Goal: Task Accomplishment & Management: Use online tool/utility

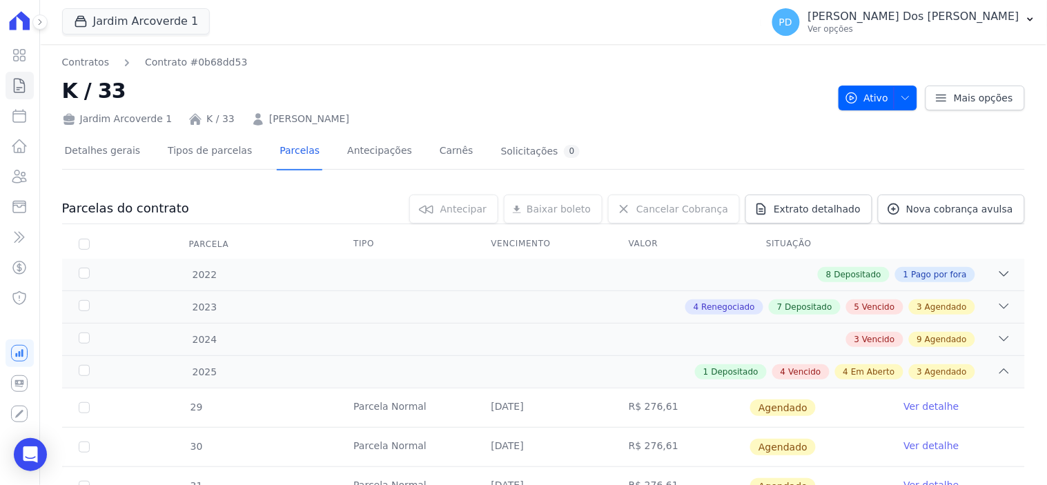
scroll to position [536, 0]
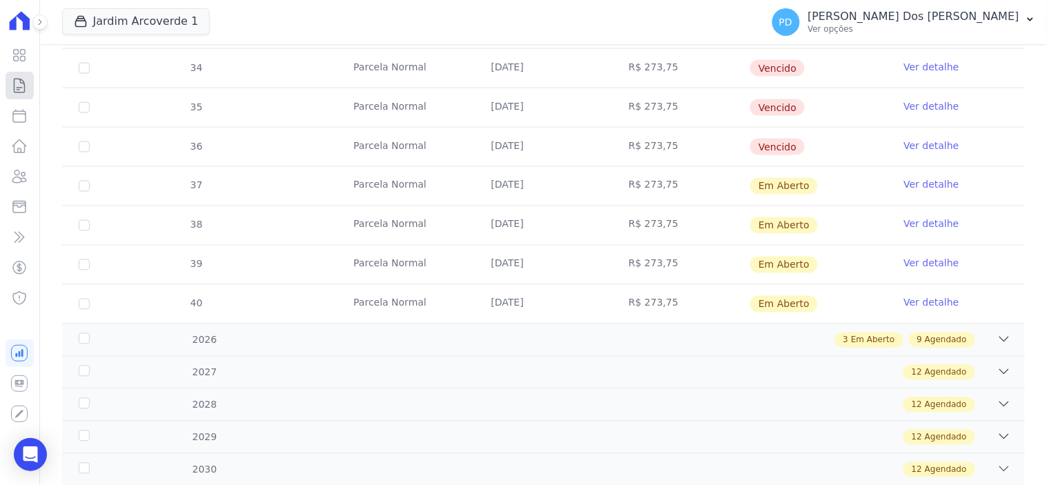
click at [29, 88] on link "Contratos" at bounding box center [20, 86] width 28 height 28
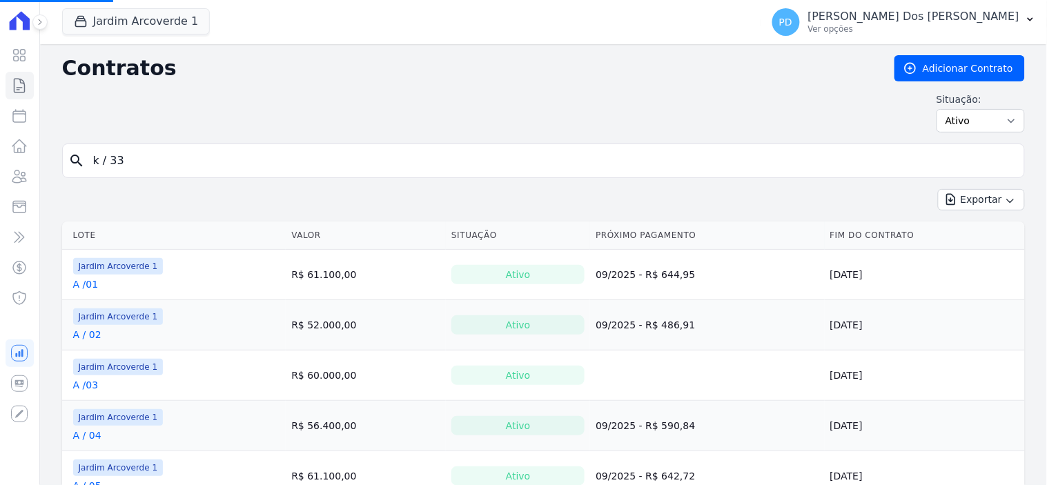
click at [170, 161] on input "k / 33" at bounding box center [552, 161] width 934 height 28
drag, startPoint x: 160, startPoint y: 162, endPoint x: 15, endPoint y: 146, distance: 145.8
click at [15, 146] on div "Visão Geral Contratos [GEOGRAPHIC_DATA] Lotes Clientes Minha Carteira Transferê…" at bounding box center [523, 242] width 1047 height 485
type input "e / 05"
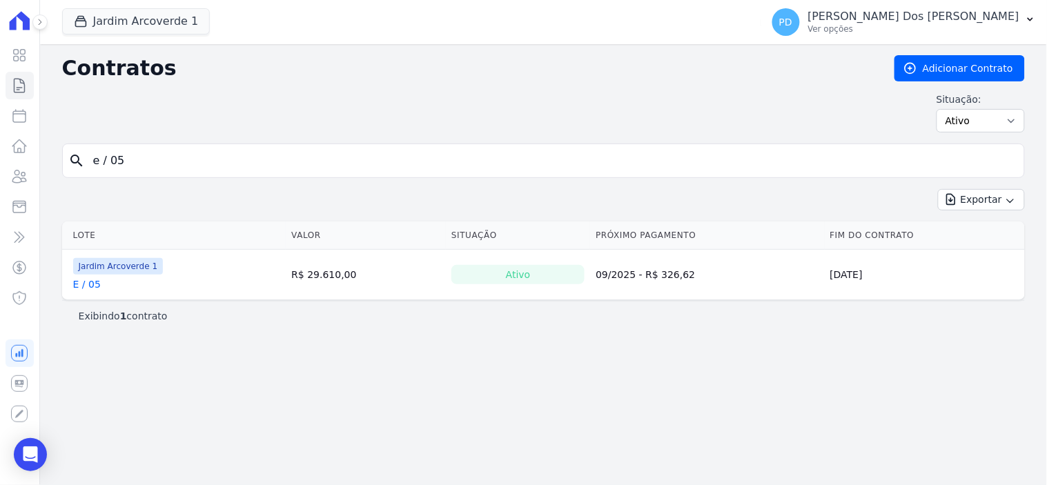
click at [93, 286] on link "E / 05" at bounding box center [87, 285] width 28 height 14
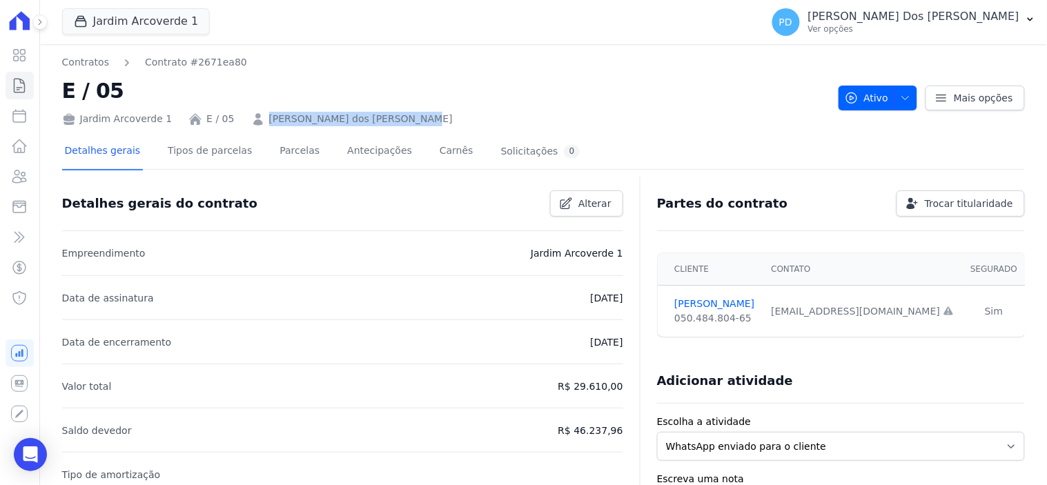
drag, startPoint x: 402, startPoint y: 122, endPoint x: 250, endPoint y: 120, distance: 151.9
click at [250, 120] on div "Jardim Arcoverde 1 E / 05 [PERSON_NAME] dos [PERSON_NAME]" at bounding box center [445, 116] width 766 height 20
copy link "[PERSON_NAME] dos [PERSON_NAME]"
click at [19, 92] on icon at bounding box center [19, 86] width 10 height 14
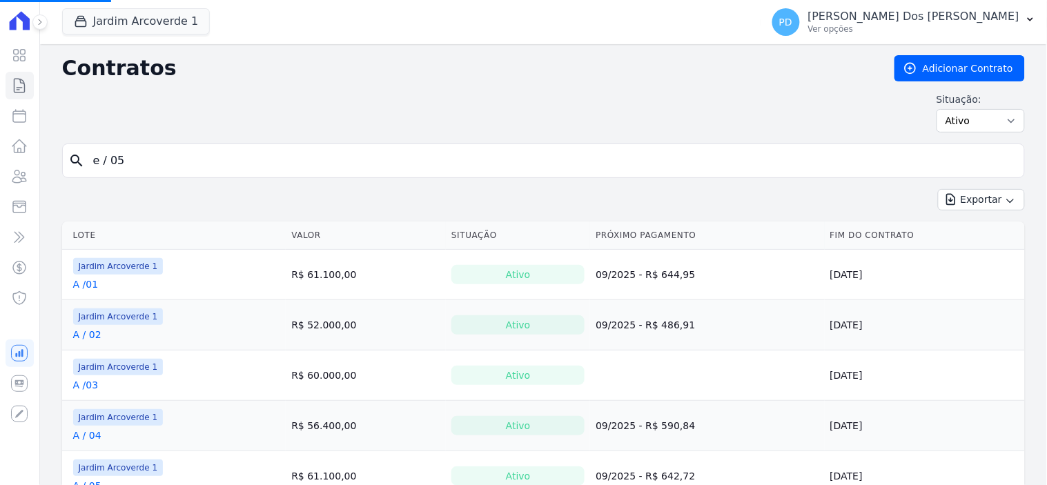
drag, startPoint x: 126, startPoint y: 161, endPoint x: 43, endPoint y: 148, distance: 83.2
click at [139, 26] on button "Jardim Arcoverde 1" at bounding box center [136, 21] width 148 height 26
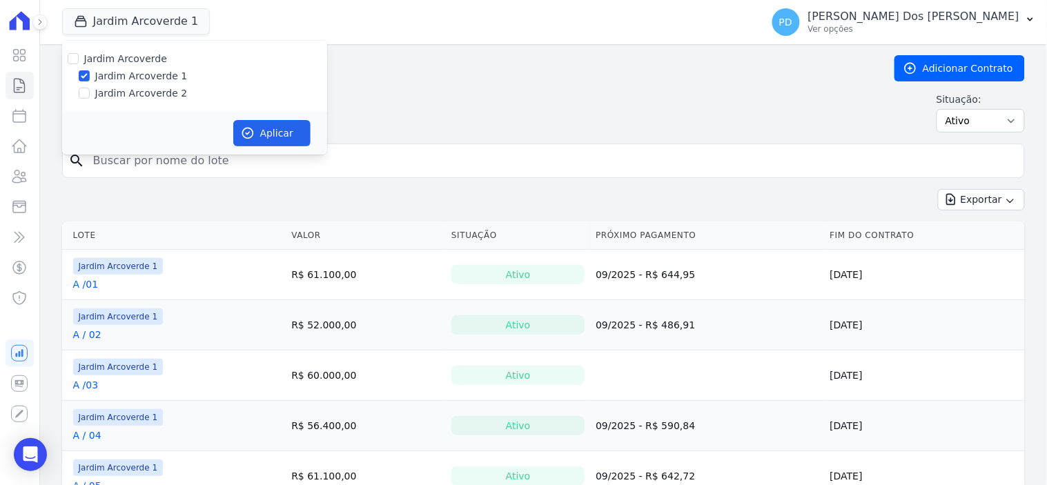
click at [157, 92] on label "Jardim Arcoverde 2" at bounding box center [141, 93] width 93 height 14
click at [90, 92] on input "Jardim Arcoverde 2" at bounding box center [84, 93] width 11 height 11
checkbox input "true"
click at [155, 75] on label "Jardim Arcoverde 1" at bounding box center [141, 76] width 93 height 14
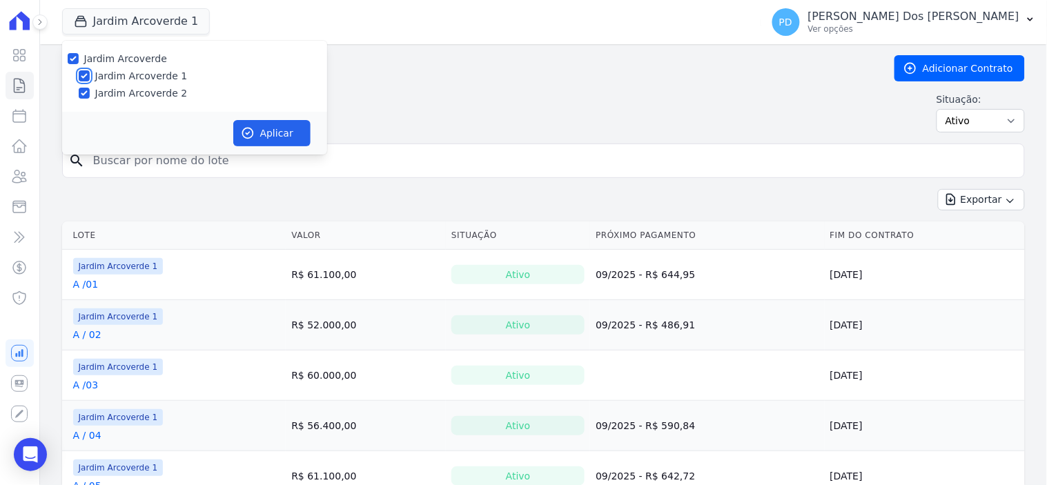
click at [90, 75] on input "Jardim Arcoverde 1" at bounding box center [84, 75] width 11 height 11
checkbox input "false"
click at [242, 121] on button "Aplicar" at bounding box center [271, 133] width 77 height 26
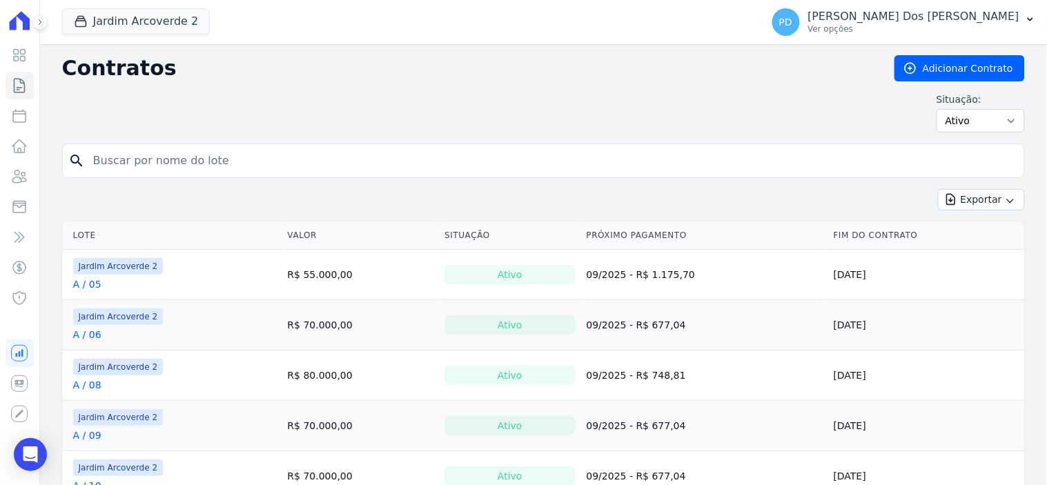
click at [198, 162] on input "search" at bounding box center [552, 161] width 934 height 28
type input "f / 09"
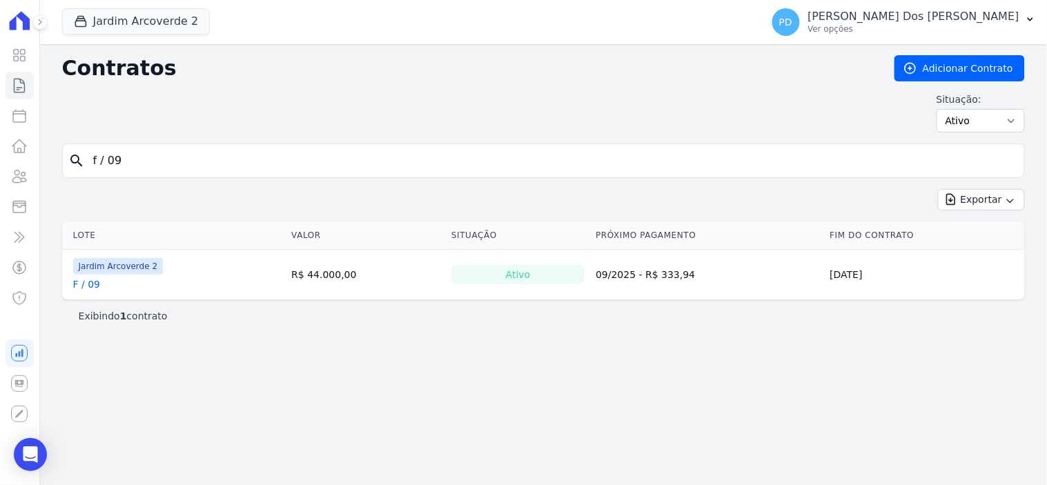
click at [80, 287] on link "F / 09" at bounding box center [86, 285] width 27 height 14
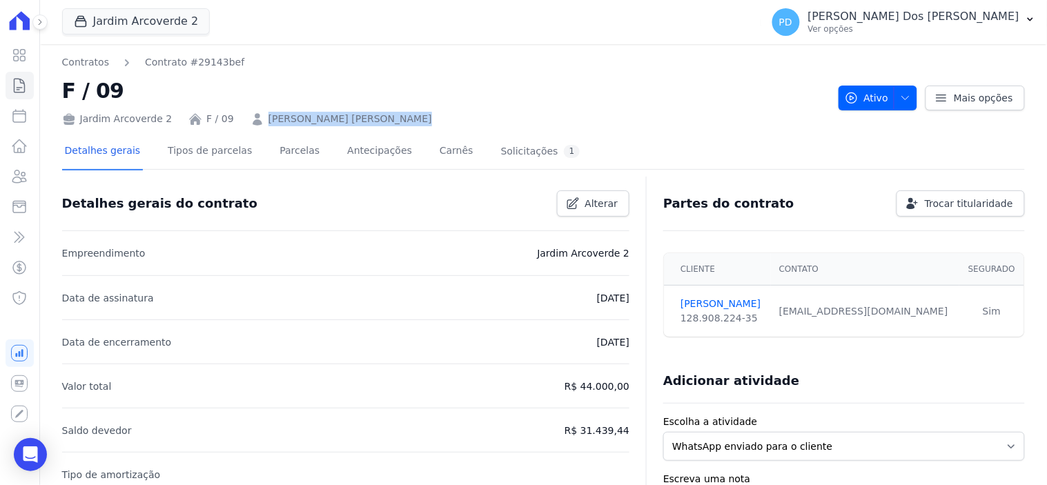
drag, startPoint x: 385, startPoint y: 121, endPoint x: 249, endPoint y: 124, distance: 136.7
click at [249, 124] on div "Jardim Arcoverde 2 F / 09 [PERSON_NAME] [PERSON_NAME]" at bounding box center [445, 116] width 766 height 20
copy link "[PERSON_NAME] [PERSON_NAME]"
click at [14, 86] on icon at bounding box center [19, 86] width 10 height 14
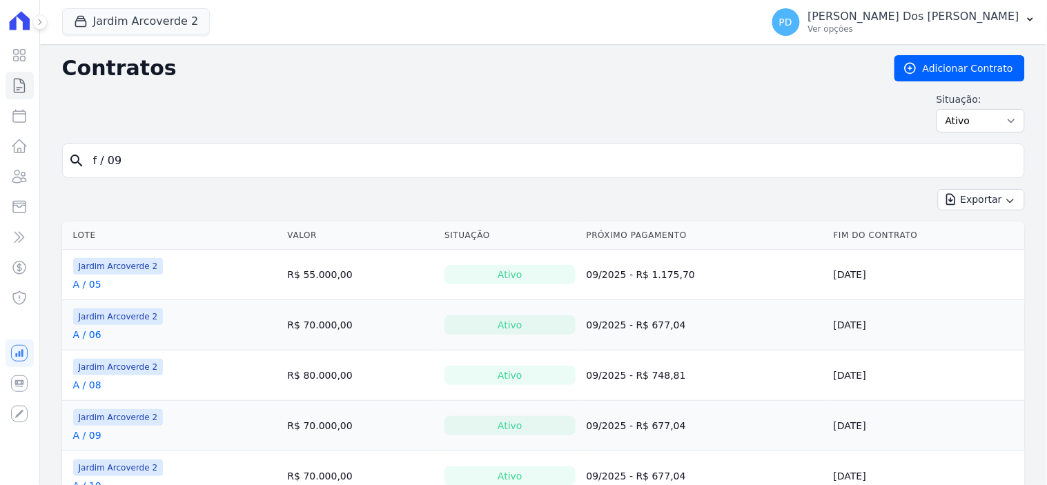
click at [187, 173] on input "f / 09" at bounding box center [552, 161] width 934 height 28
drag, startPoint x: 106, startPoint y: 160, endPoint x: 66, endPoint y: 155, distance: 41.1
click at [66, 155] on div "search f / 09" at bounding box center [543, 161] width 963 height 35
type input "k / 35"
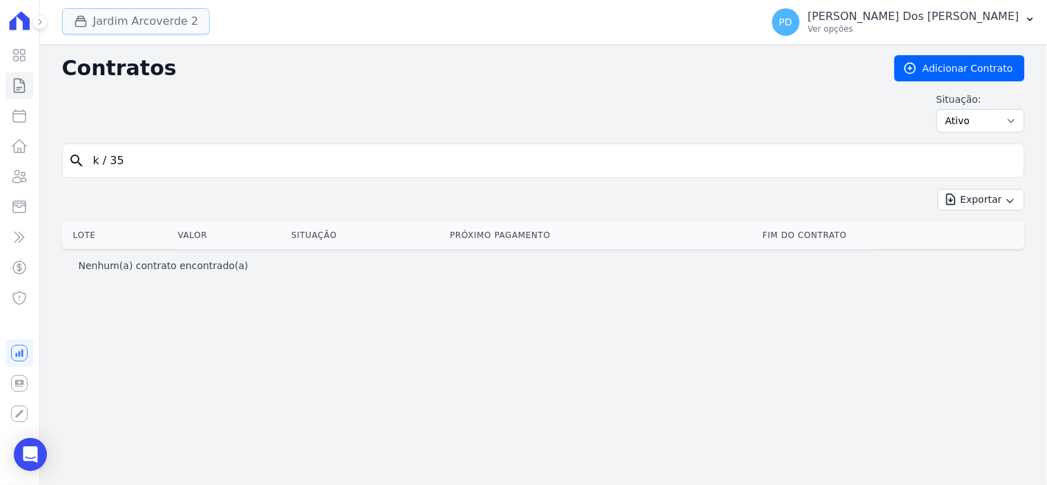
click at [122, 23] on button "Jardim Arcoverde 2" at bounding box center [136, 21] width 148 height 26
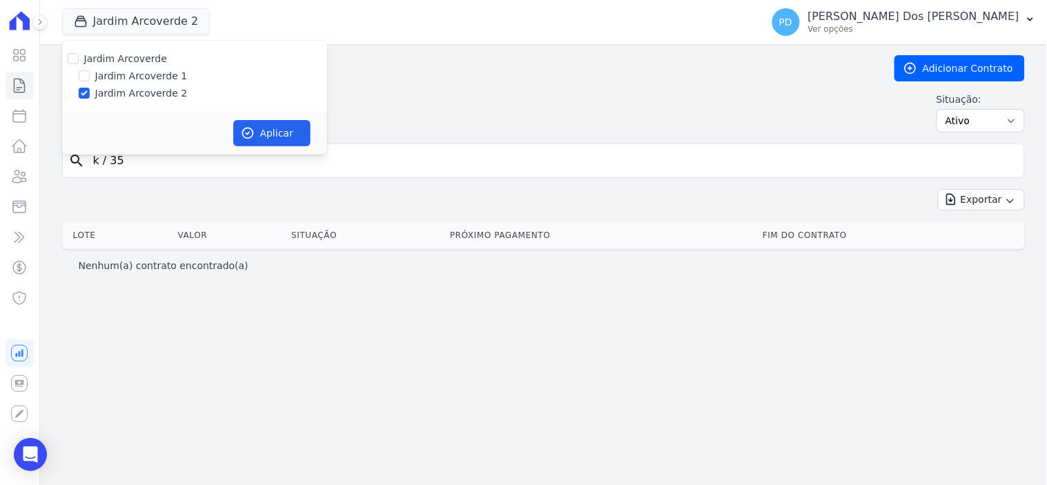
click at [120, 73] on label "Jardim Arcoverde 1" at bounding box center [141, 76] width 93 height 14
click at [90, 73] on input "Jardim Arcoverde 1" at bounding box center [84, 75] width 11 height 11
checkbox input "true"
click at [264, 140] on button "Aplicar" at bounding box center [271, 133] width 77 height 26
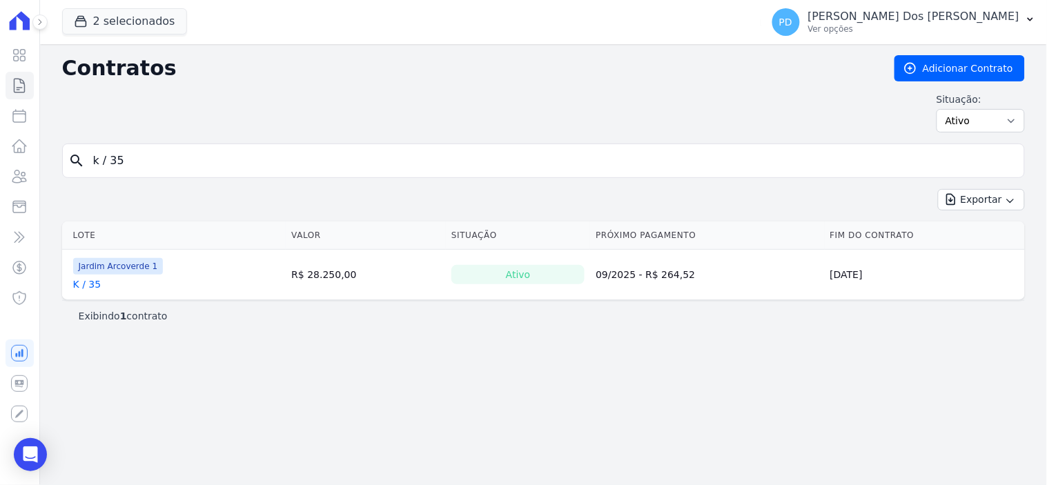
click at [81, 287] on link "K / 35" at bounding box center [87, 285] width 28 height 14
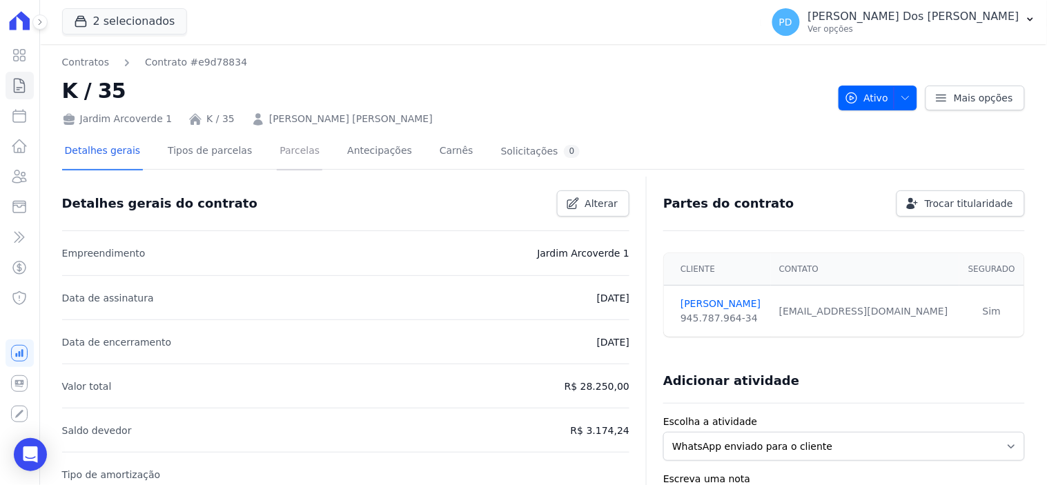
click at [277, 146] on link "Parcelas" at bounding box center [300, 152] width 46 height 37
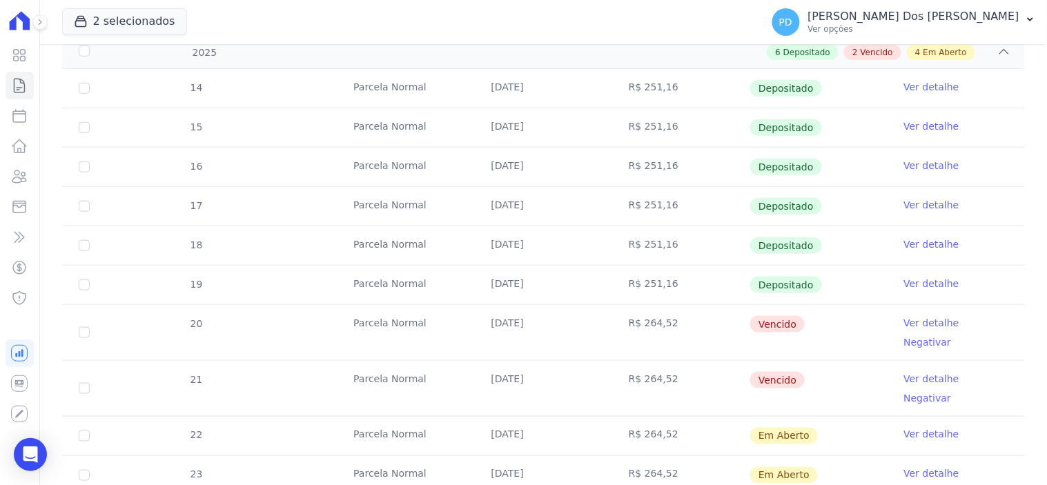
scroll to position [383, 0]
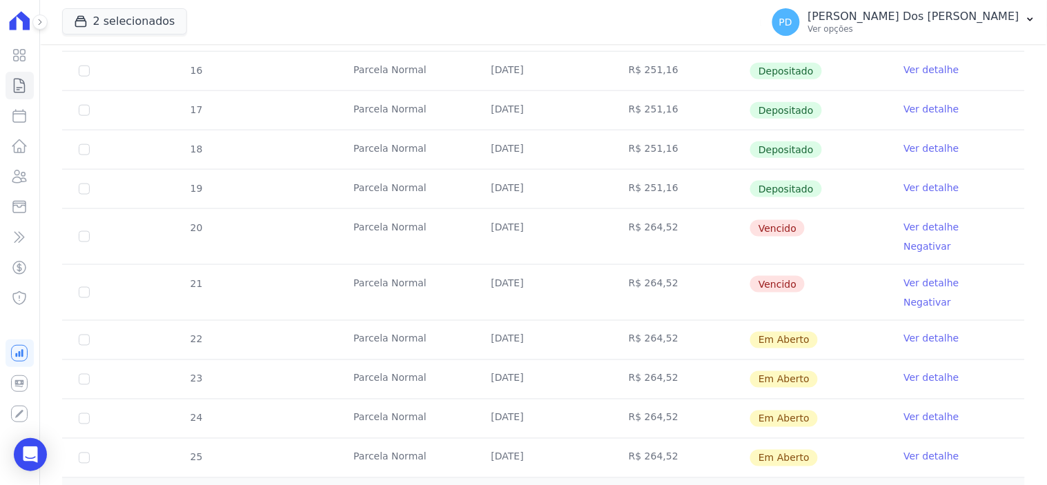
click at [912, 228] on link "Ver detalhe" at bounding box center [931, 227] width 55 height 14
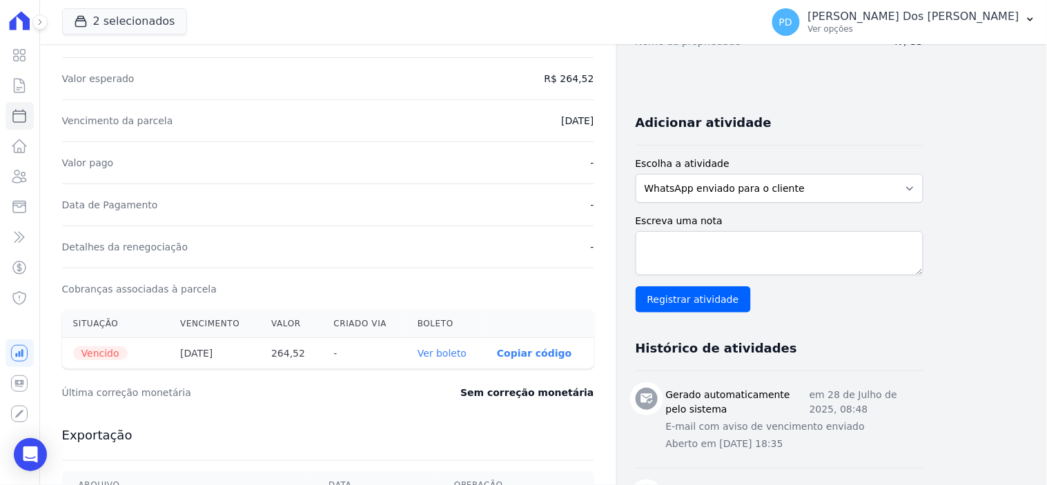
scroll to position [307, 0]
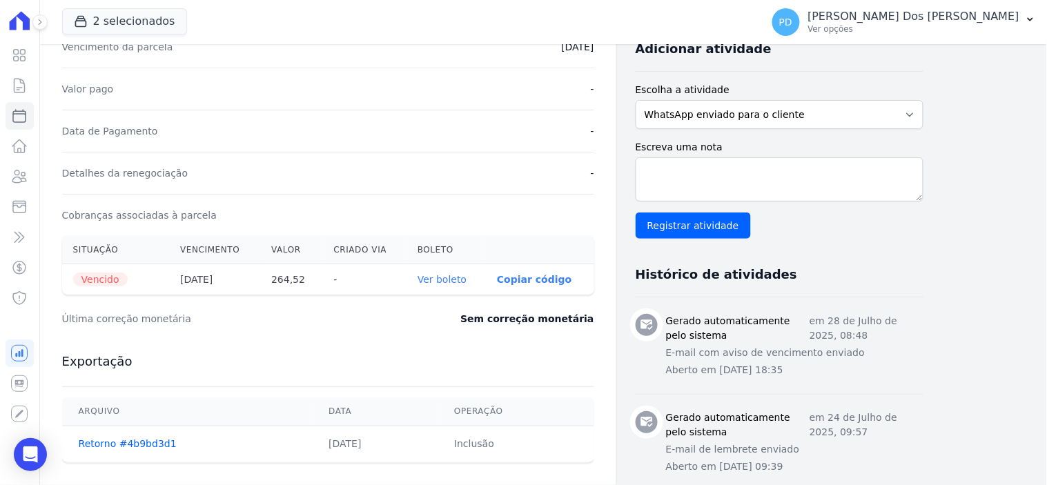
click at [456, 282] on link "Ver boleto" at bounding box center [442, 279] width 49 height 11
